Goal: Book appointment/travel/reservation

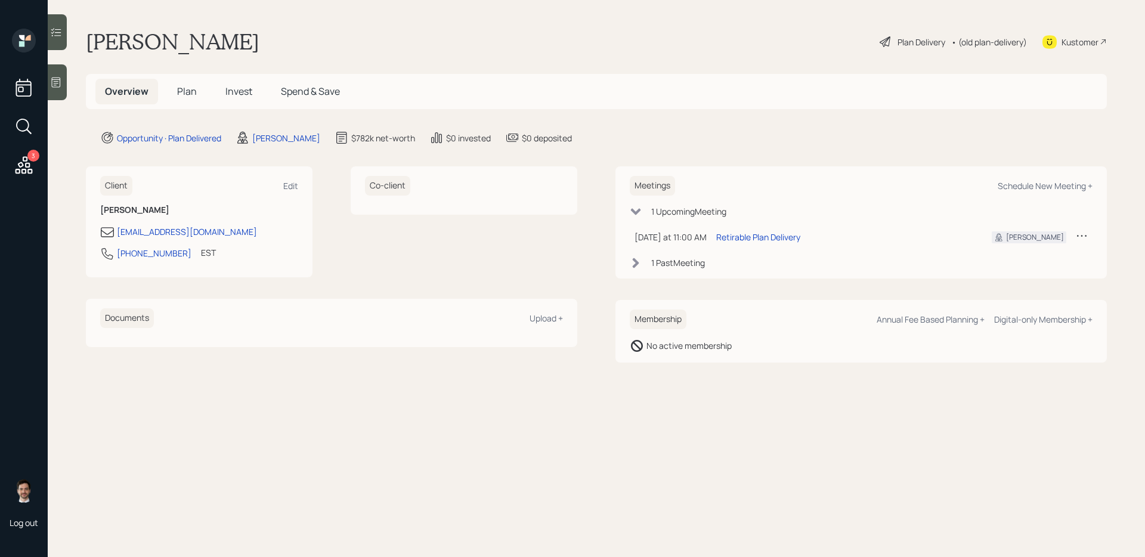
click at [923, 44] on div "Plan Delivery" at bounding box center [921, 42] width 48 height 13
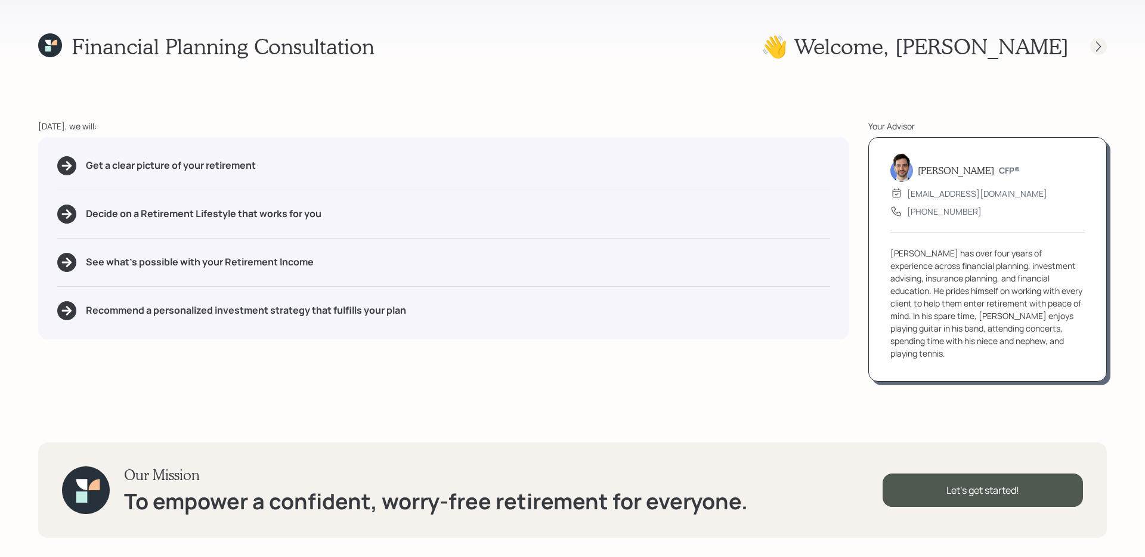
click at [1096, 39] on div at bounding box center [1098, 46] width 17 height 17
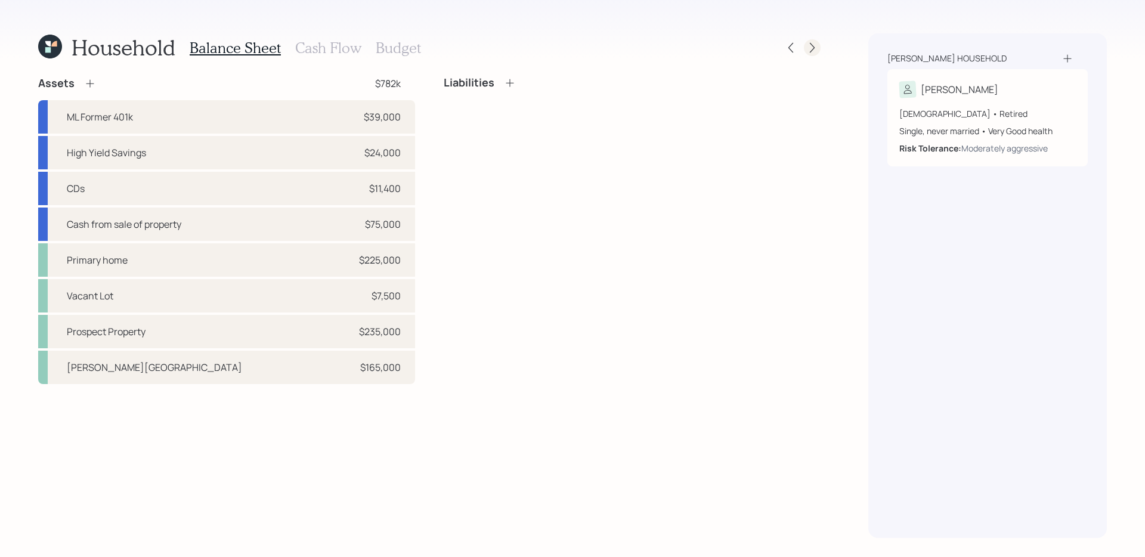
click at [812, 46] on icon at bounding box center [812, 48] width 12 height 12
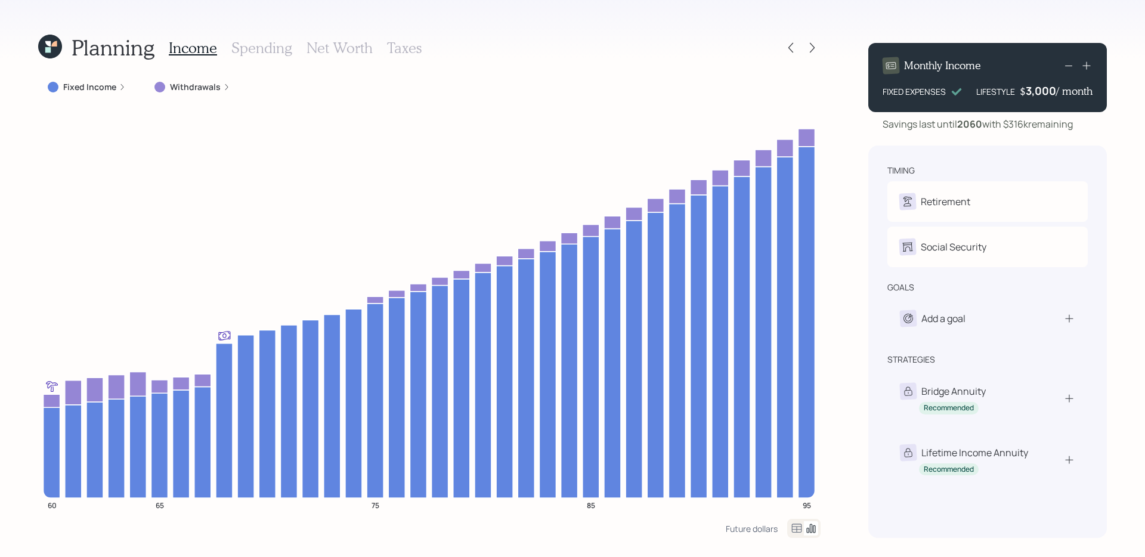
click at [812, 46] on icon at bounding box center [812, 48] width 12 height 12
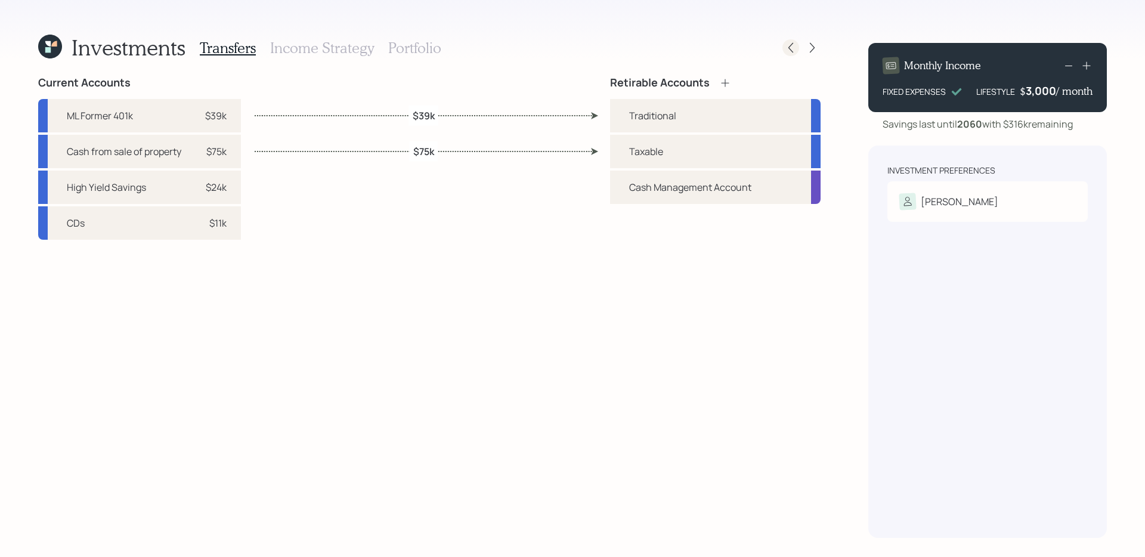
click at [788, 50] on icon at bounding box center [791, 48] width 12 height 12
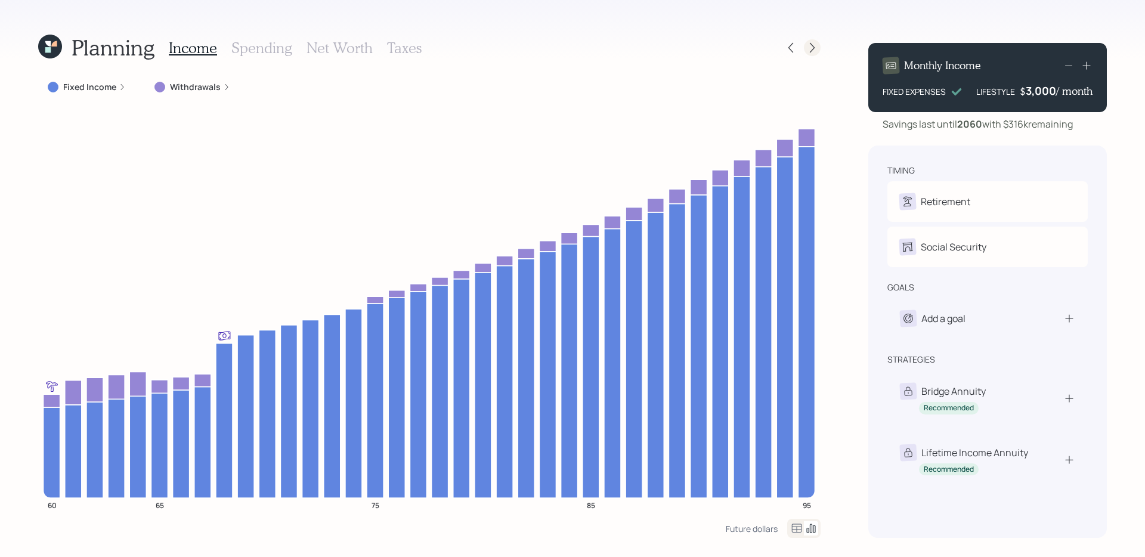
click at [811, 52] on icon at bounding box center [812, 48] width 12 height 12
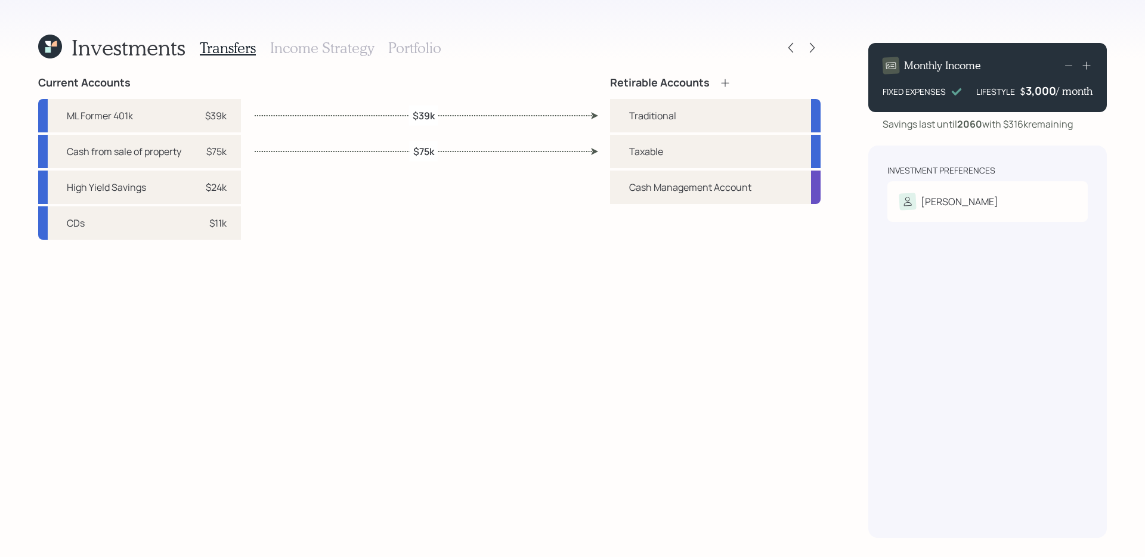
click at [795, 55] on div at bounding box center [801, 47] width 38 height 17
click at [413, 50] on h3 "Portfolio" at bounding box center [414, 47] width 53 height 17
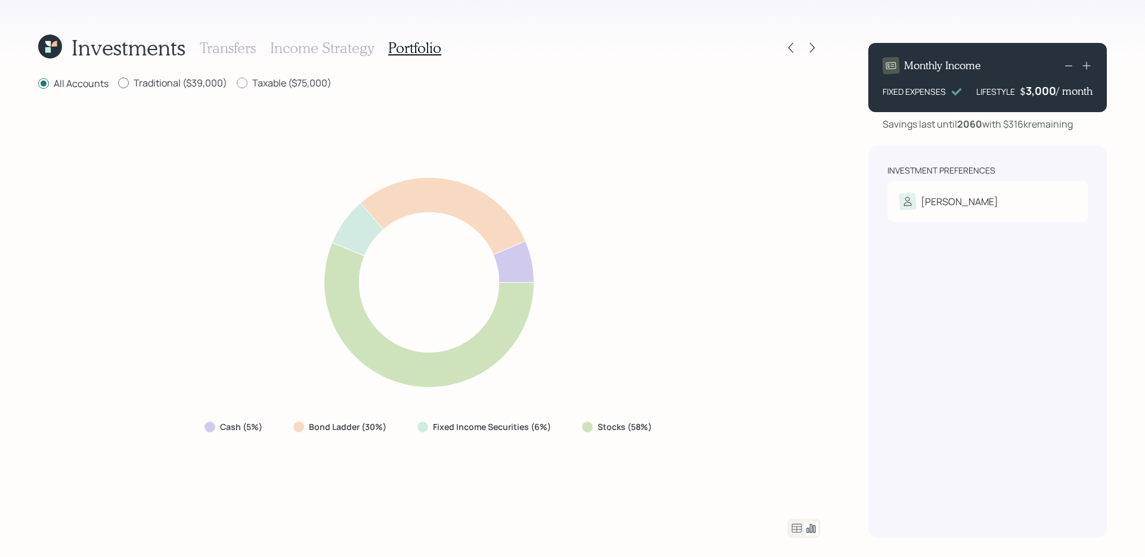
click at [159, 76] on label "Traditional ($39,000)" at bounding box center [172, 82] width 109 height 13
click at [118, 83] on input "Traditional ($39,000)" at bounding box center [117, 83] width 1 height 1
radio input "true"
radio input "false"
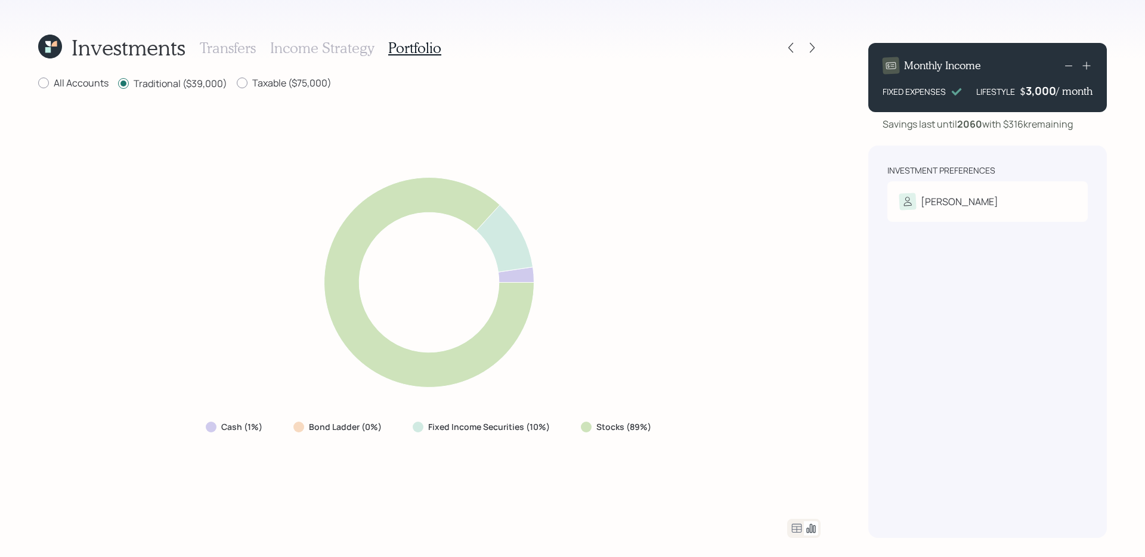
click at [795, 523] on icon at bounding box center [796, 528] width 14 height 14
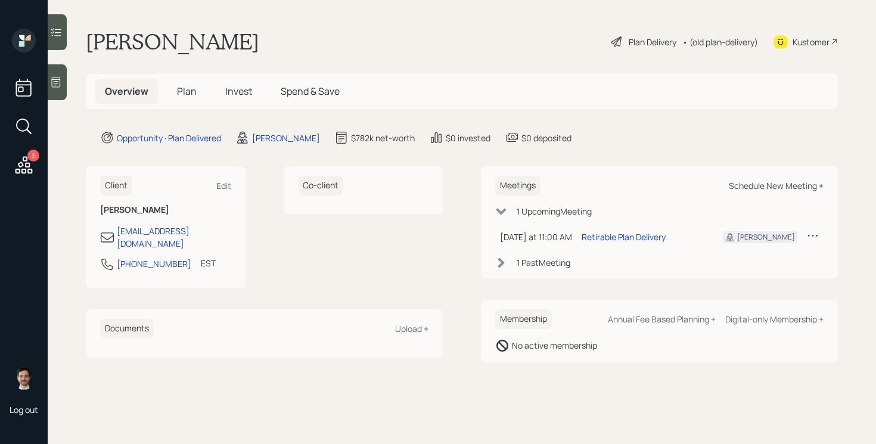
click at [771, 188] on div "Schedule New Meeting +" at bounding box center [776, 185] width 95 height 11
select select "ef6b64e1-8f62-4a74-b865-a7df4b35b836"
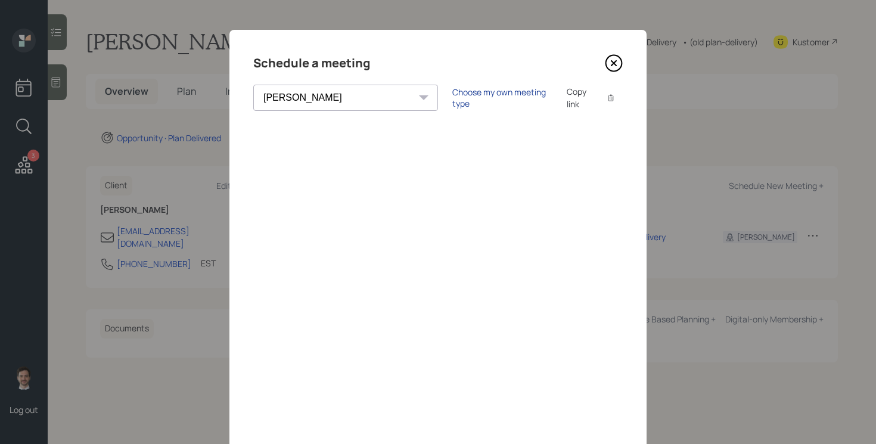
click at [452, 101] on div "Choose my own meeting type" at bounding box center [502, 97] width 100 height 23
click at [612, 61] on icon at bounding box center [614, 63] width 5 height 5
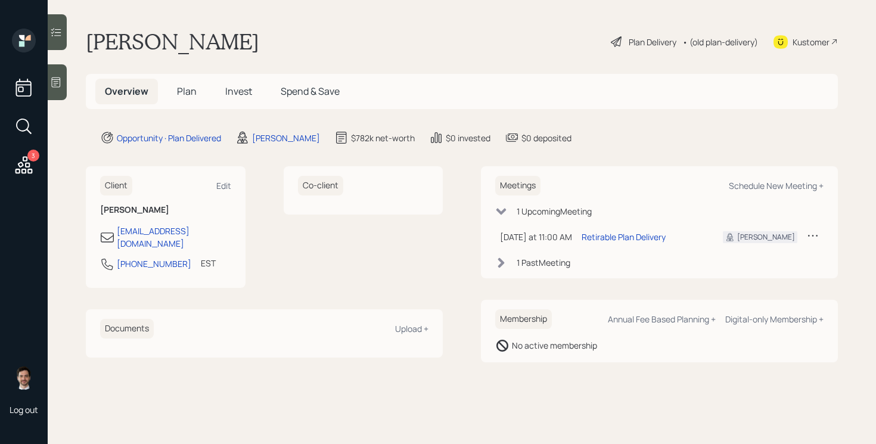
click at [479, 21] on main "Larry Pedraza Plan Delivery • (old plan-delivery) Kustomer Overview Plan Invest…" at bounding box center [462, 222] width 829 height 444
